Goal: Information Seeking & Learning: Compare options

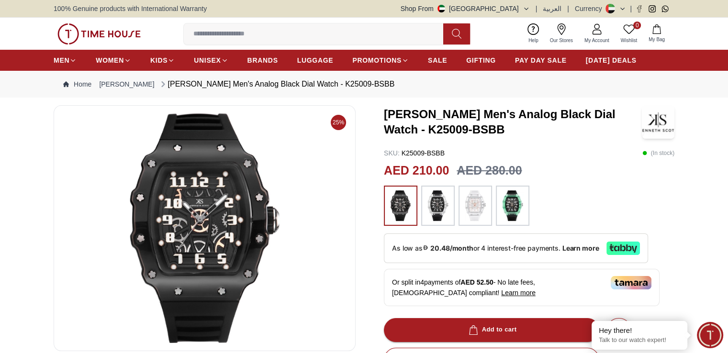
click at [423, 197] on div at bounding box center [438, 206] width 34 height 40
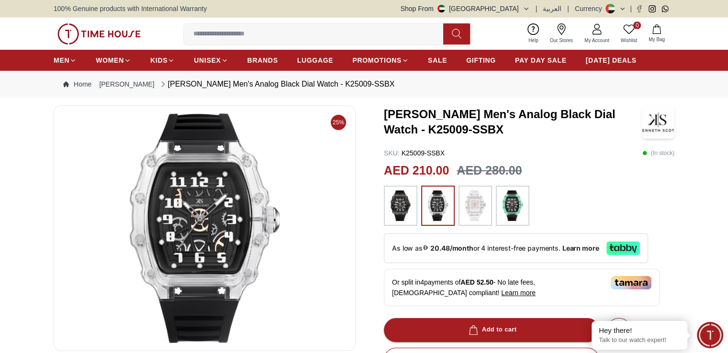
click at [466, 196] on img at bounding box center [476, 206] width 24 height 31
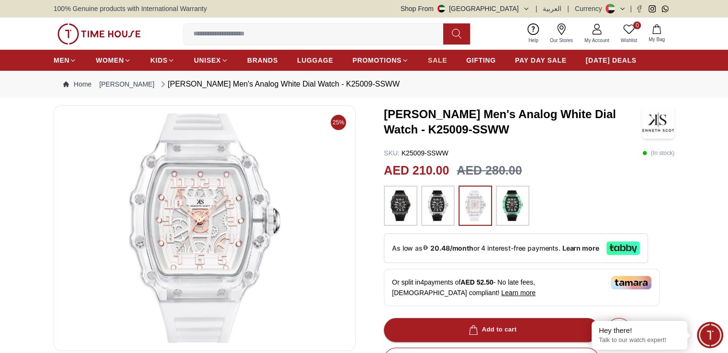
click at [439, 62] on span "SALE" at bounding box center [437, 61] width 19 height 10
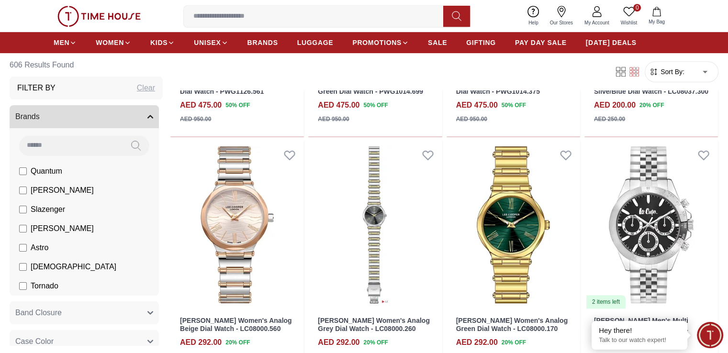
scroll to position [239, 0]
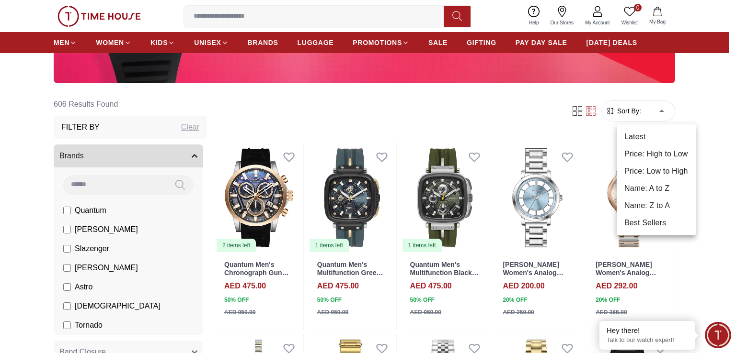
click at [664, 168] on li "Price: Low to High" at bounding box center [655, 171] width 79 height 17
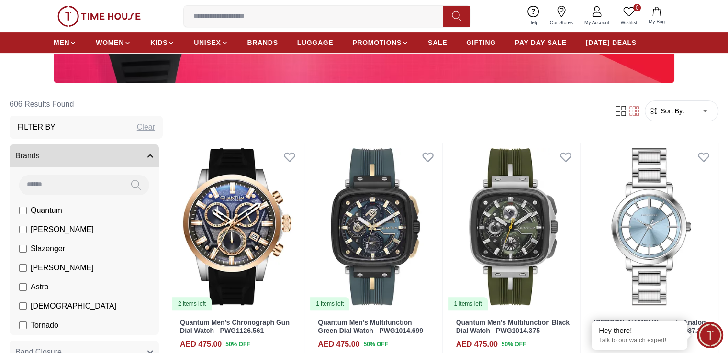
type input "*"
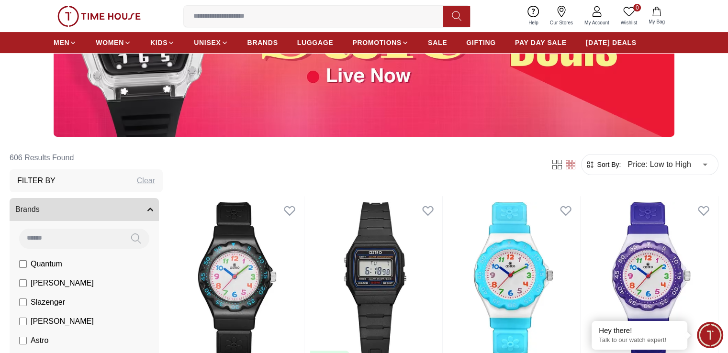
scroll to position [239, 0]
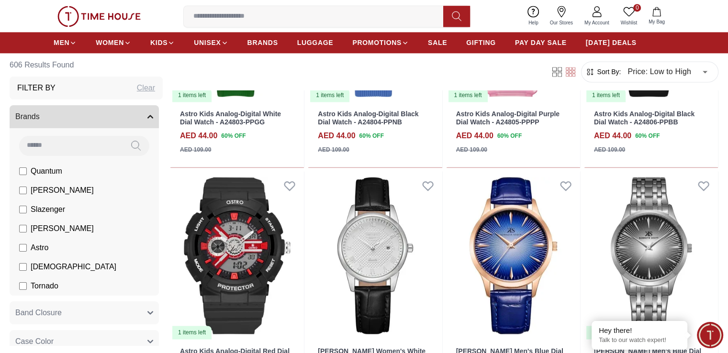
scroll to position [1437, 0]
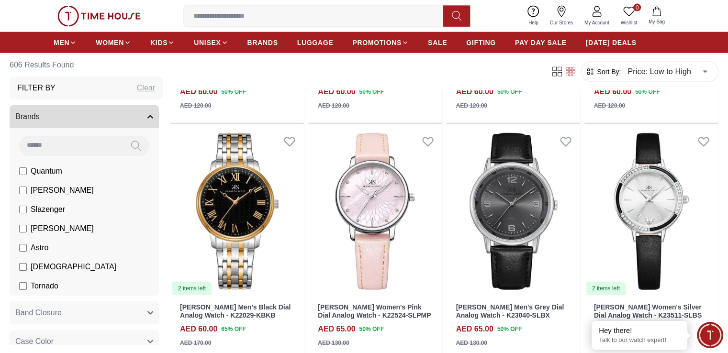
scroll to position [2394, 0]
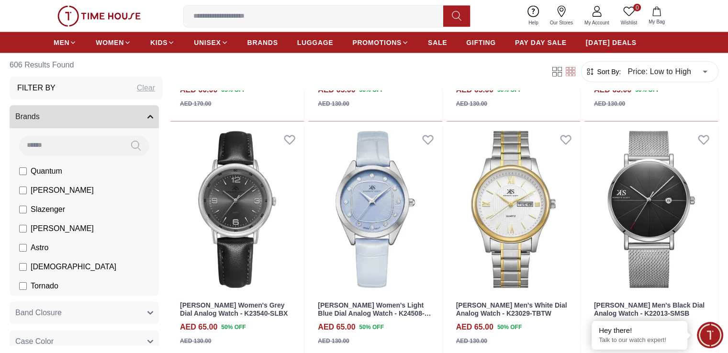
scroll to position [2634, 0]
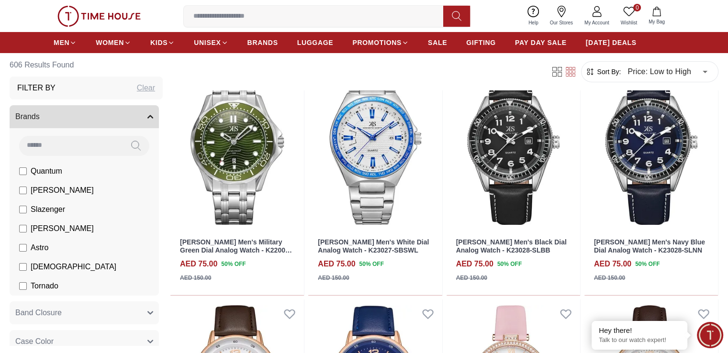
scroll to position [3756, 0]
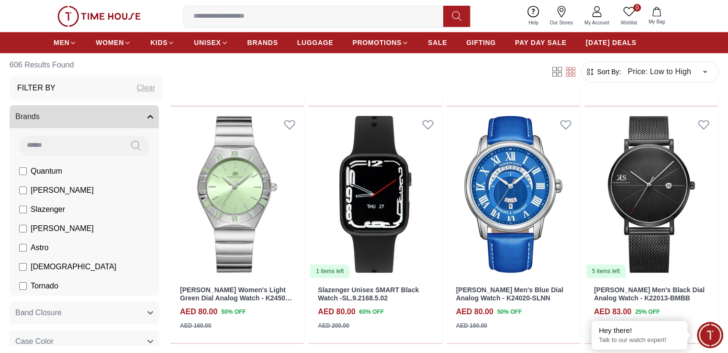
scroll to position [4549, 0]
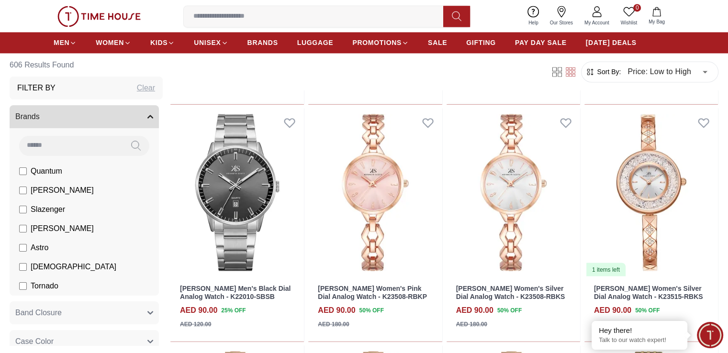
scroll to position [5267, 0]
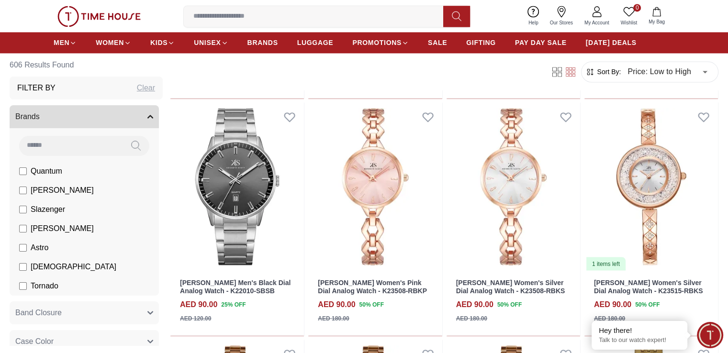
click at [271, 15] on input at bounding box center [317, 16] width 267 height 19
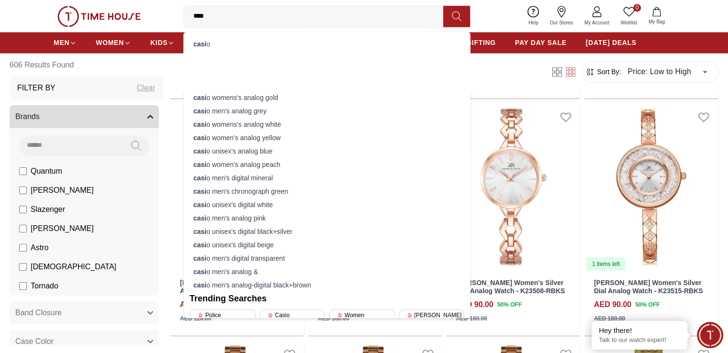
type input "*****"
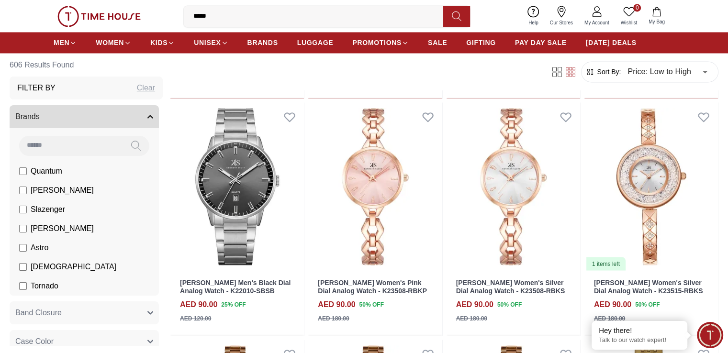
type input "******"
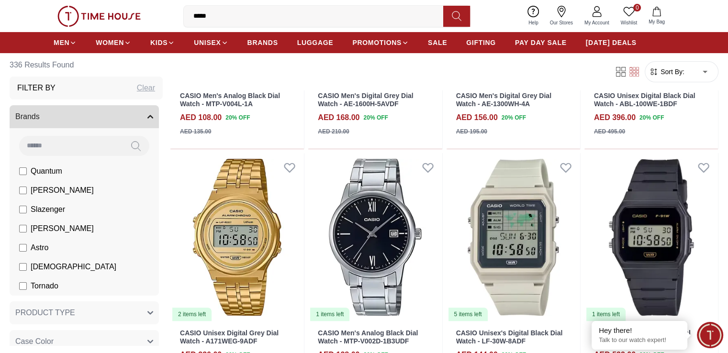
scroll to position [479, 0]
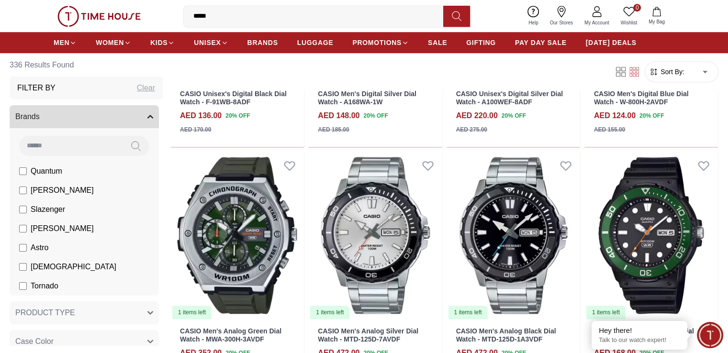
scroll to position [477, 0]
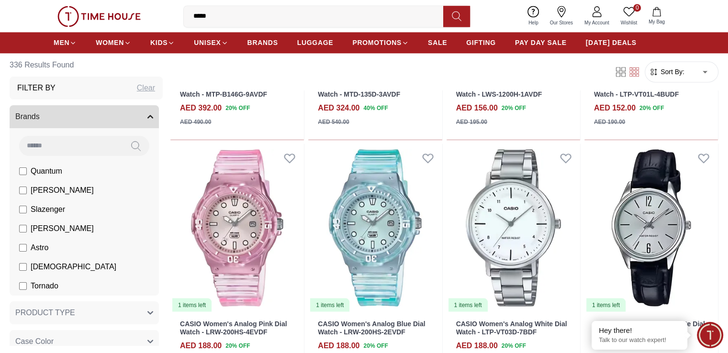
scroll to position [1914, 0]
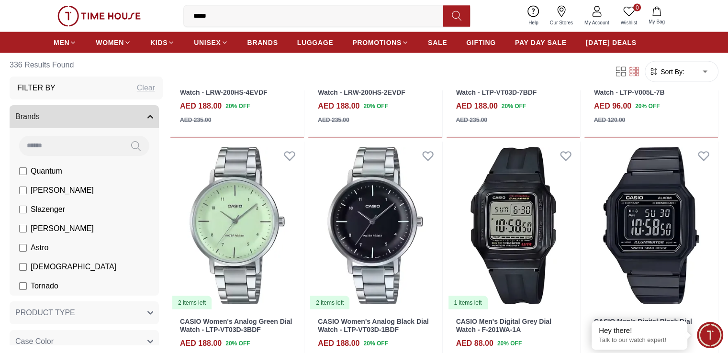
click at [226, 20] on input "*****" at bounding box center [317, 16] width 267 height 19
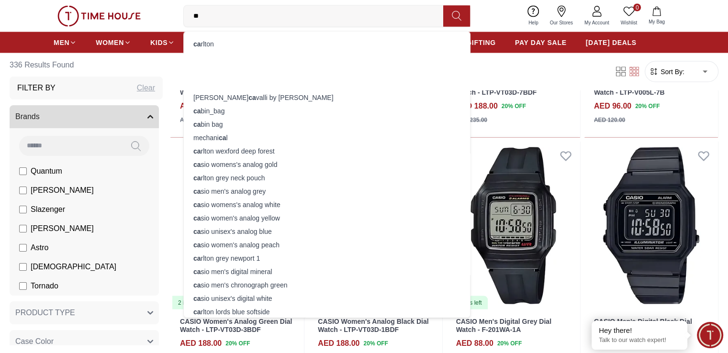
type input "*"
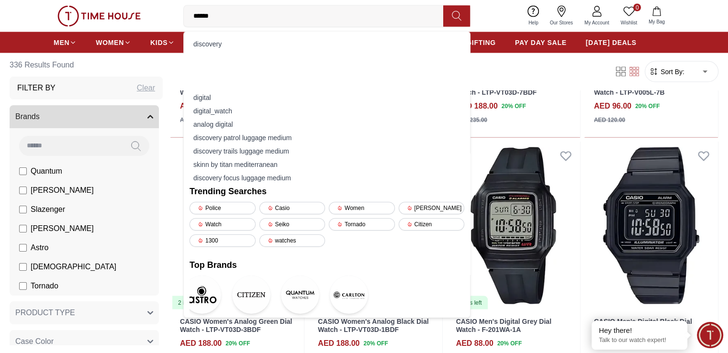
type input "*******"
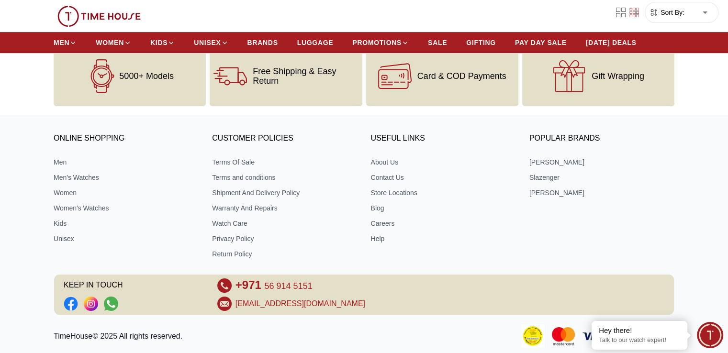
scroll to position [410, 0]
